Goal: Communication & Community: Answer question/provide support

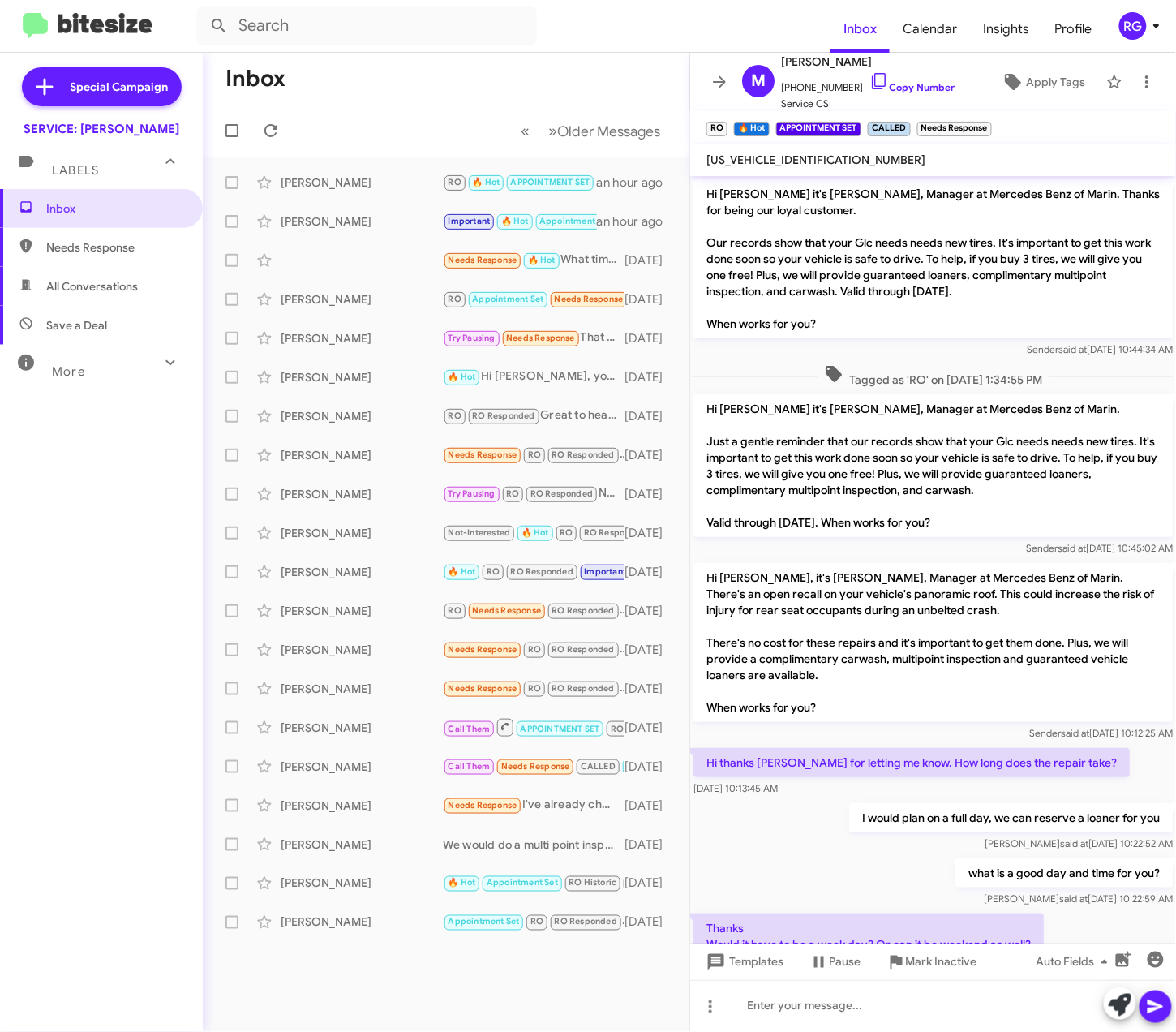
scroll to position [684, 0]
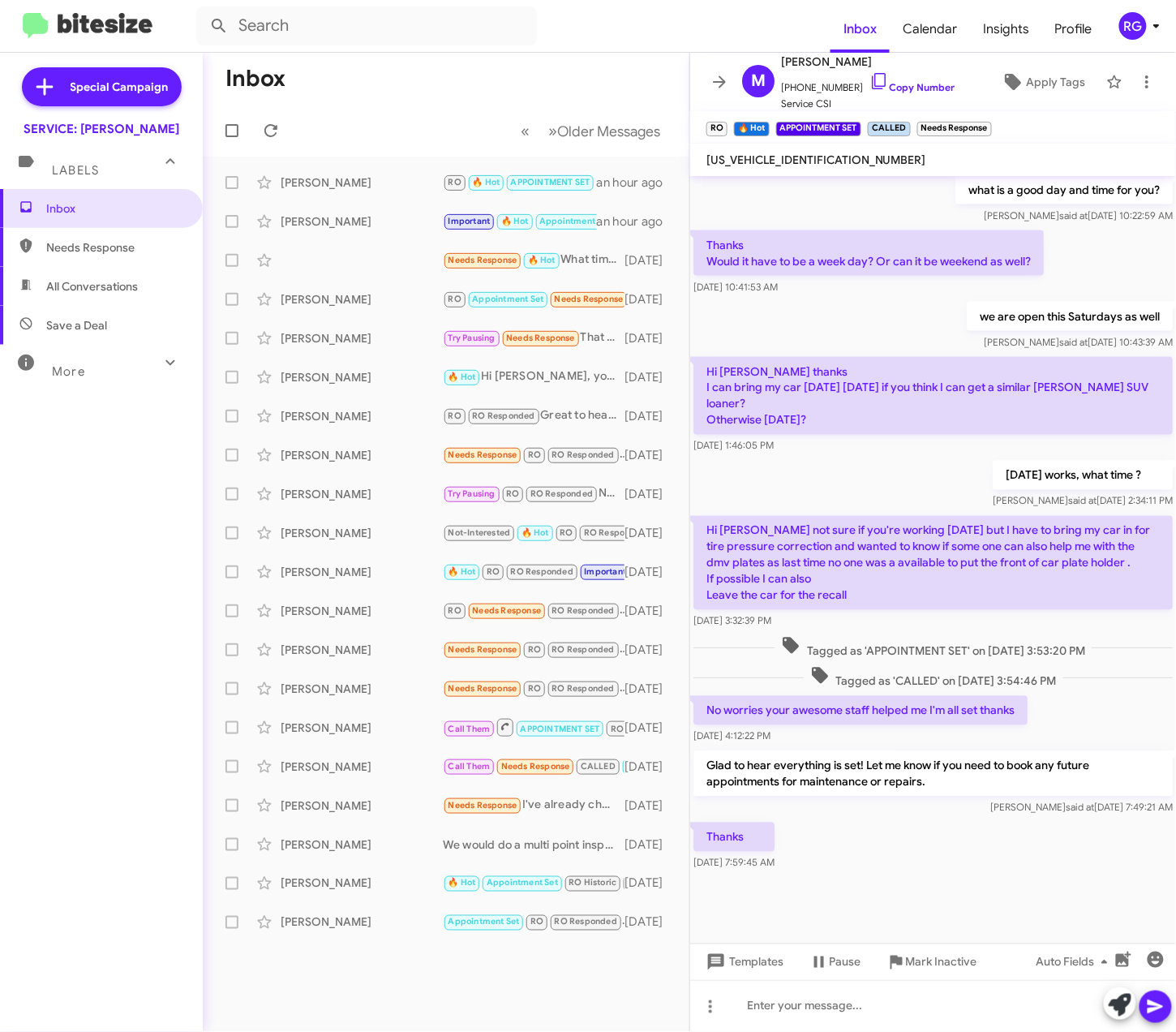
drag, startPoint x: 493, startPoint y: 31, endPoint x: 490, endPoint y: 45, distance: 14.3
click at [494, 31] on mat-toolbar "Inbox Calendar Insights Profile RG" at bounding box center [588, 26] width 1176 height 52
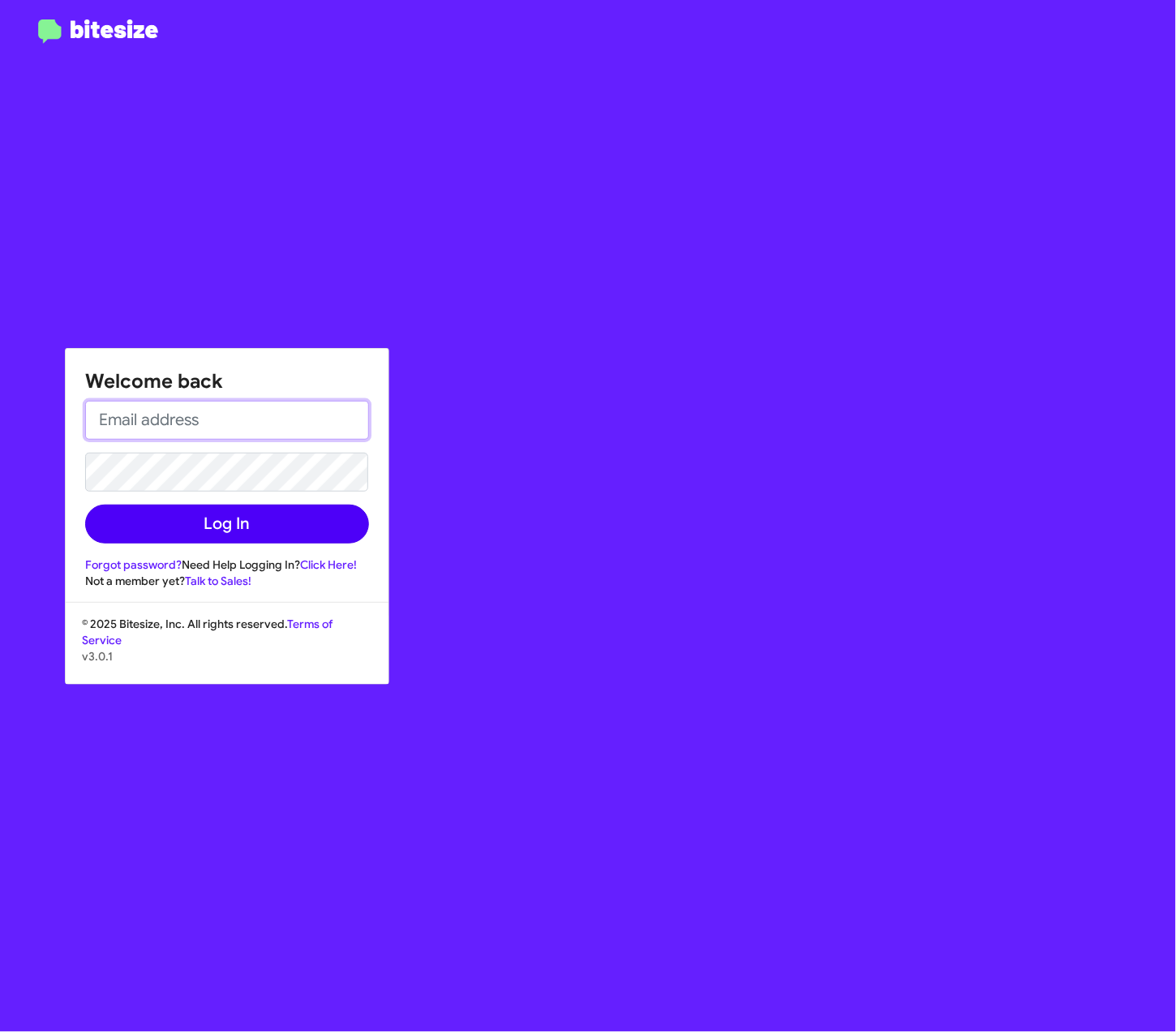
type input "Raul.Medina@Swickard.com"
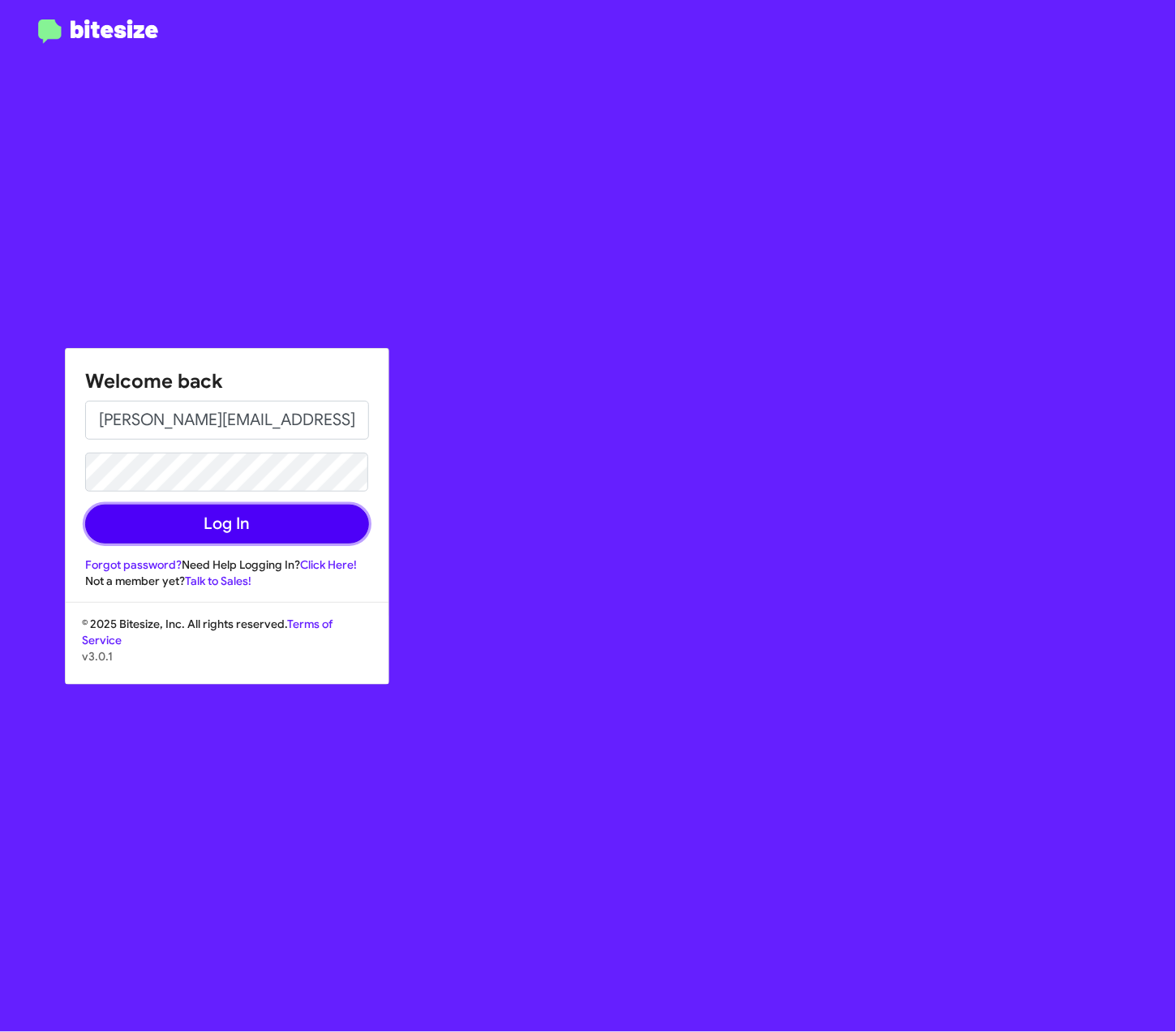
click at [250, 534] on button "Log In" at bounding box center [227, 524] width 284 height 39
